Goal: Task Accomplishment & Management: Use online tool/utility

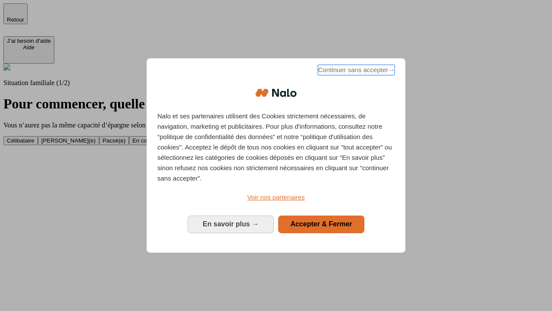
click at [356, 71] on span "Continuer sans accepter →" at bounding box center [356, 70] width 77 height 10
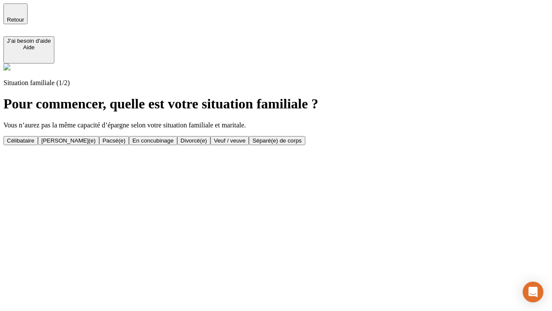
click at [96, 137] on div "[PERSON_NAME](e)" at bounding box center [68, 140] width 54 height 6
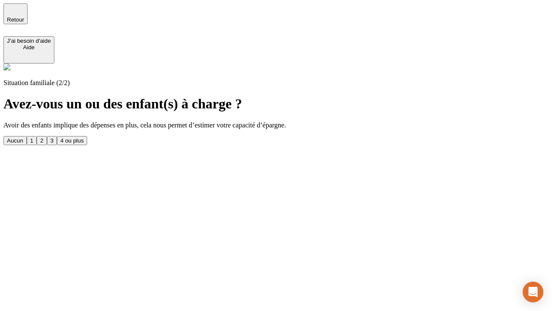
click at [33, 137] on div "1" at bounding box center [31, 140] width 3 height 6
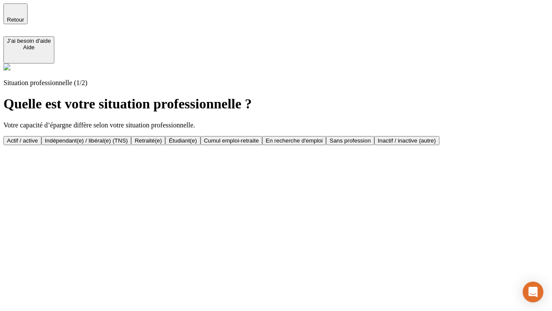
click at [38, 137] on div "Actif / active" at bounding box center [22, 140] width 31 height 6
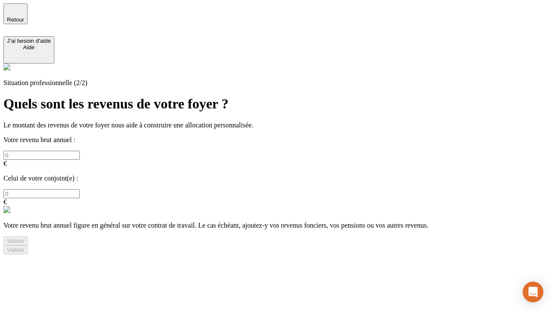
click at [80, 151] on input "text" at bounding box center [41, 155] width 76 height 9
type input "30 000"
click at [80, 189] on input "text" at bounding box center [41, 193] width 76 height 9
type input "40 000"
click at [25, 237] on div "Valider" at bounding box center [16, 240] width 18 height 6
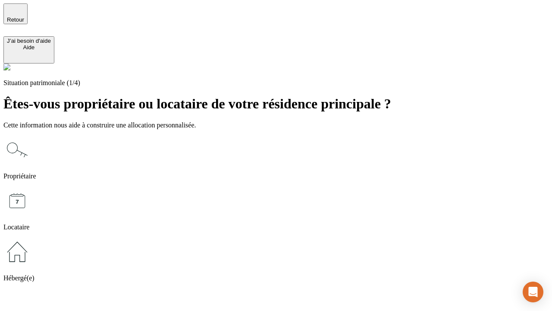
click at [31, 136] on icon at bounding box center [17, 150] width 28 height 28
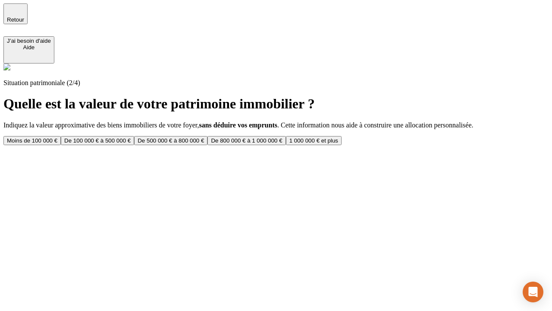
click at [131, 137] on div "De 100 000 € à 500 000 €" at bounding box center [97, 140] width 66 height 6
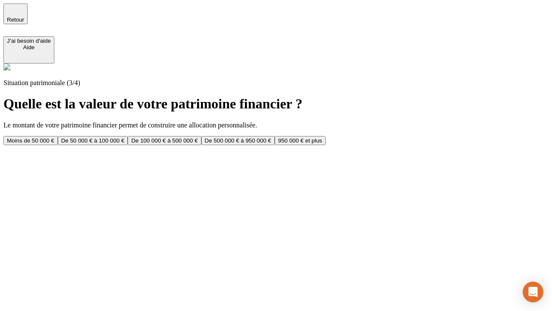
click at [54, 137] on div "Moins de 50 000 €" at bounding box center [30, 140] width 47 height 6
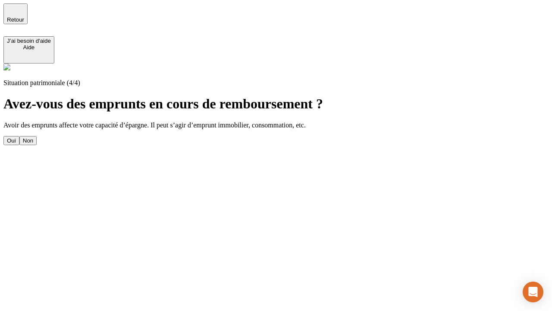
click at [16, 137] on div "Oui" at bounding box center [11, 140] width 9 height 6
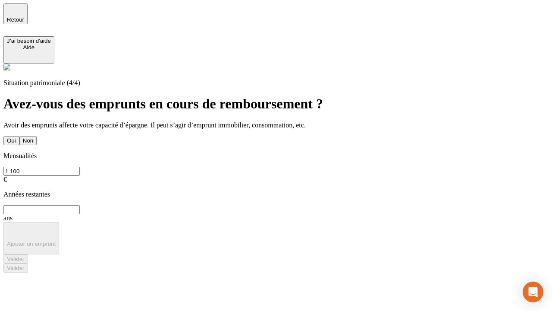
type input "1 100"
type input "20"
click at [25, 255] on div "Valider" at bounding box center [16, 258] width 18 height 6
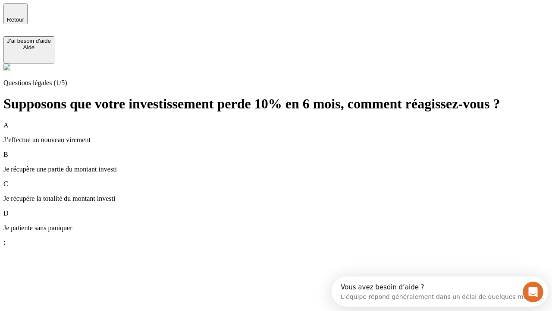
click at [287, 165] on p "Je récupère une partie du montant investi" at bounding box center [275, 169] width 545 height 8
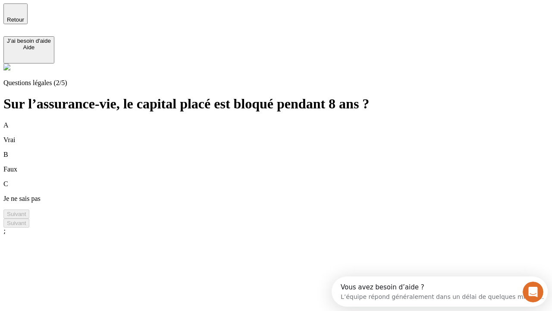
click at [287, 121] on div "A Vrai" at bounding box center [275, 132] width 545 height 22
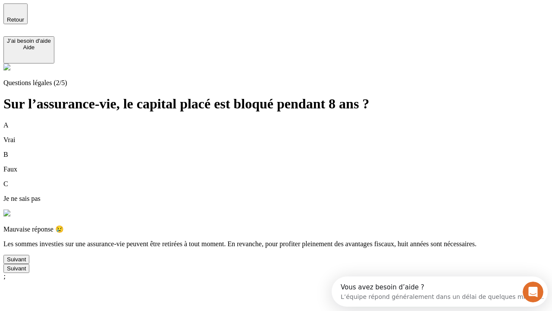
click at [26, 262] on div "Suivant" at bounding box center [16, 259] width 19 height 6
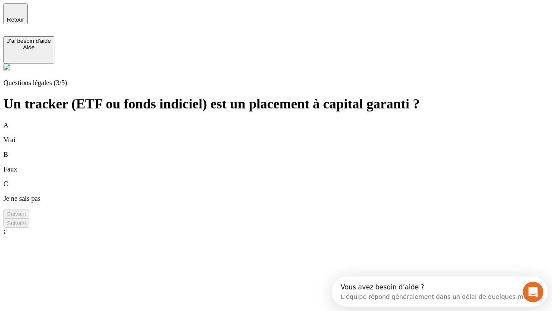
click at [287, 151] on div "B Faux" at bounding box center [275, 162] width 545 height 22
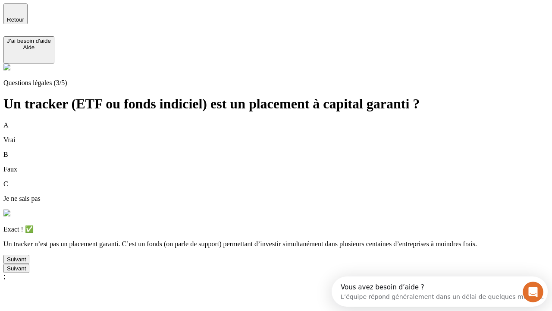
click at [26, 262] on div "Suivant" at bounding box center [16, 259] width 19 height 6
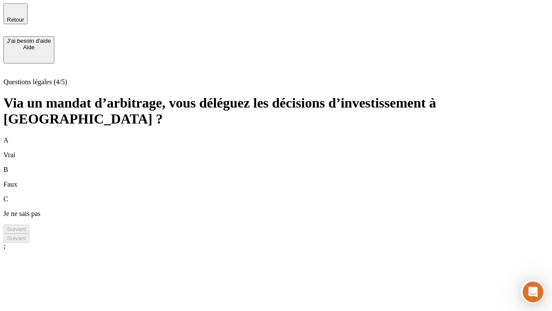
click at [287, 136] on div "A Vrai" at bounding box center [275, 147] width 545 height 22
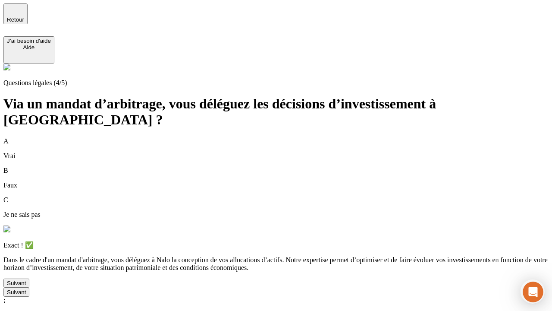
click at [26, 286] on div "Suivant" at bounding box center [16, 283] width 19 height 6
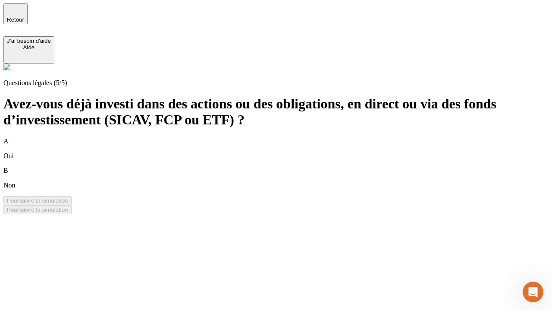
click at [287, 167] on div "B Non" at bounding box center [275, 178] width 545 height 22
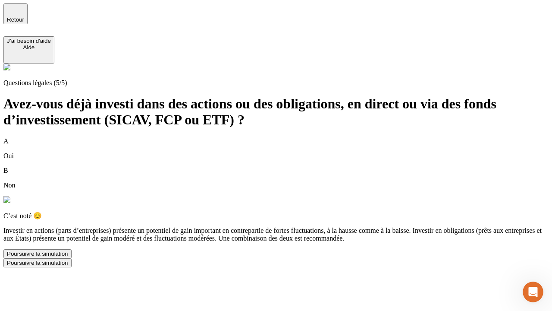
click at [68, 257] on div "Poursuivre la simulation" at bounding box center [37, 253] width 61 height 6
